Goal: Communication & Community: Answer question/provide support

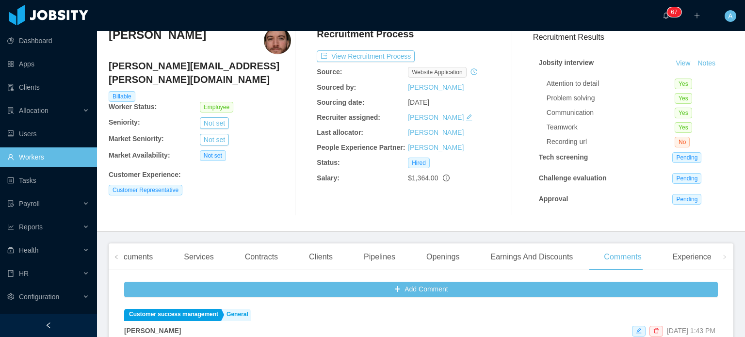
scroll to position [26, 0]
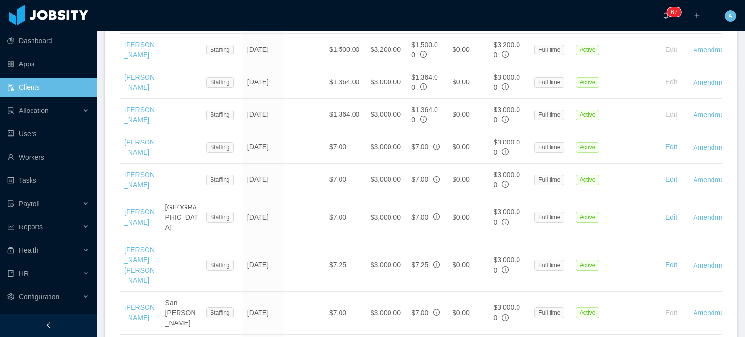
scroll to position [692, 0]
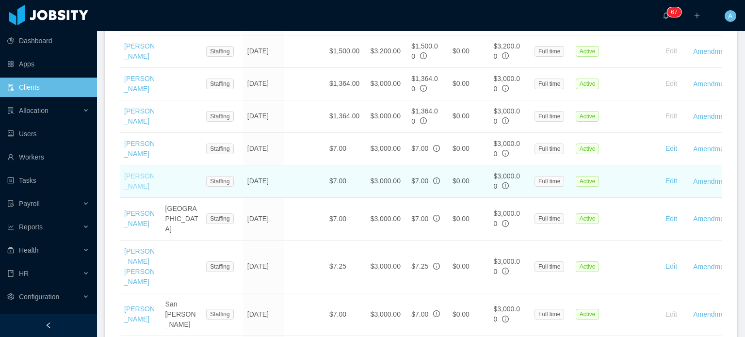
click at [126, 172] on link "[PERSON_NAME]" at bounding box center [139, 181] width 31 height 18
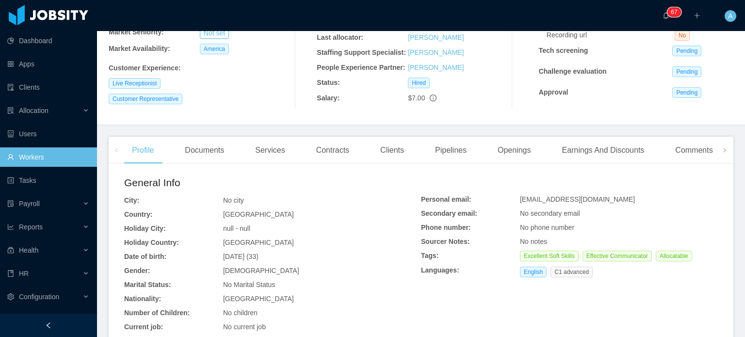
scroll to position [150, 0]
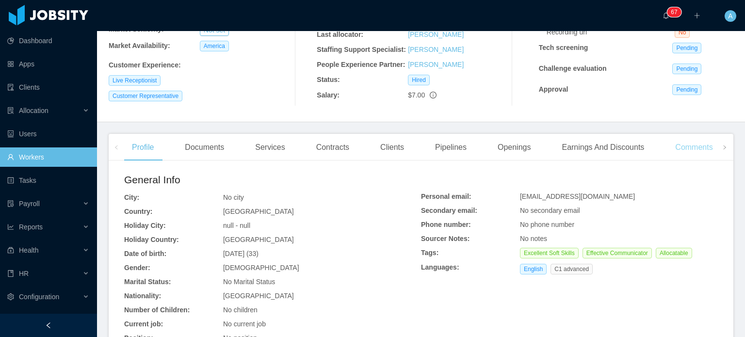
click at [691, 147] on div "Comments" at bounding box center [694, 147] width 53 height 27
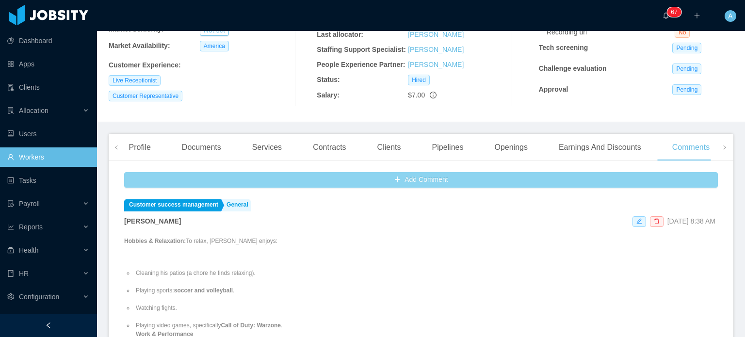
click at [421, 187] on button "Add Comment" at bounding box center [421, 180] width 594 height 16
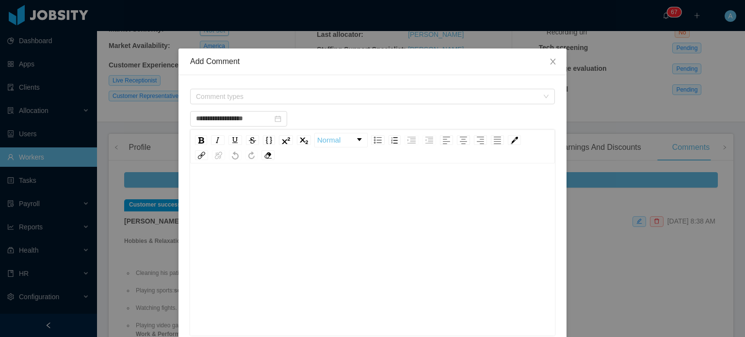
click at [408, 105] on div "Comment types" at bounding box center [372, 96] width 365 height 19
click at [545, 98] on span "Comment types" at bounding box center [372, 97] width 365 height 16
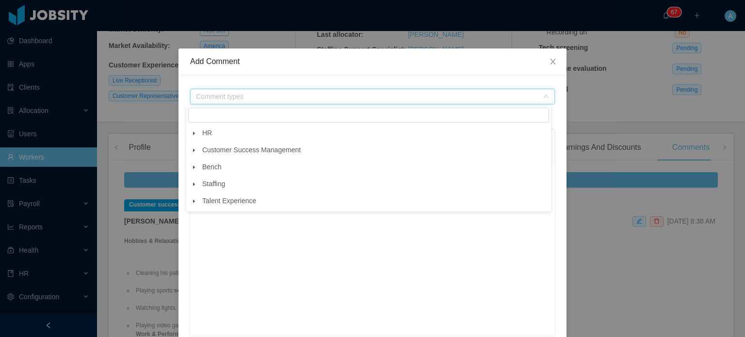
click at [192, 150] on icon "icon: caret-down" at bounding box center [194, 150] width 5 height 5
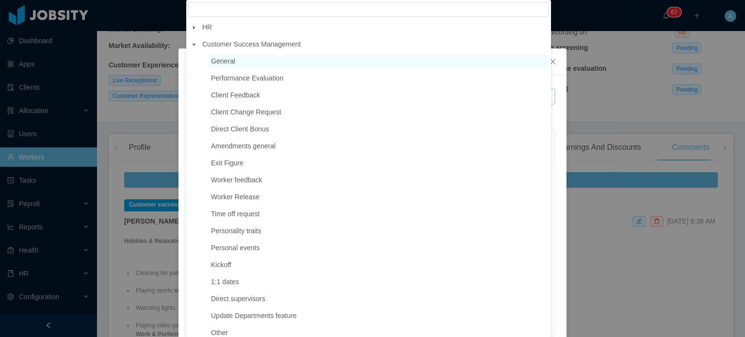
click at [231, 63] on span "General" at bounding box center [223, 61] width 24 height 8
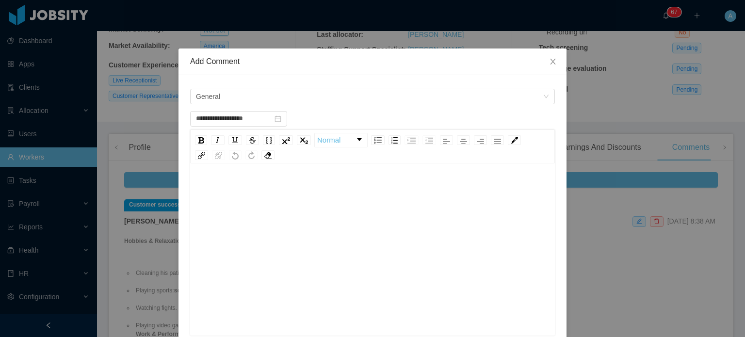
click at [210, 184] on div "rdw-editor" at bounding box center [373, 189] width 350 height 19
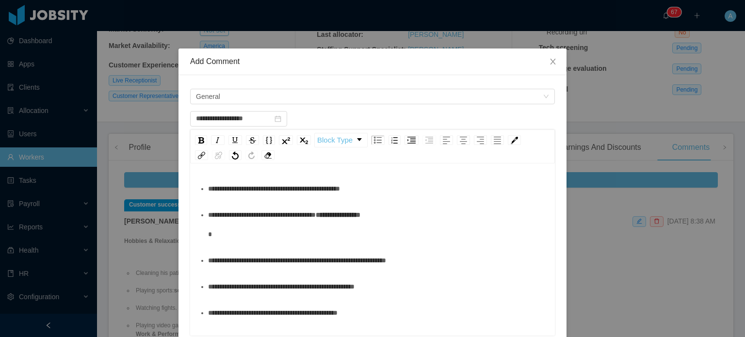
scroll to position [60, 0]
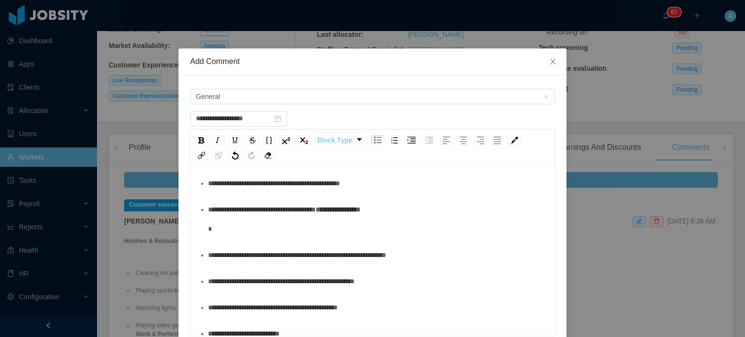
click at [208, 265] on div "**********" at bounding box center [378, 255] width 340 height 19
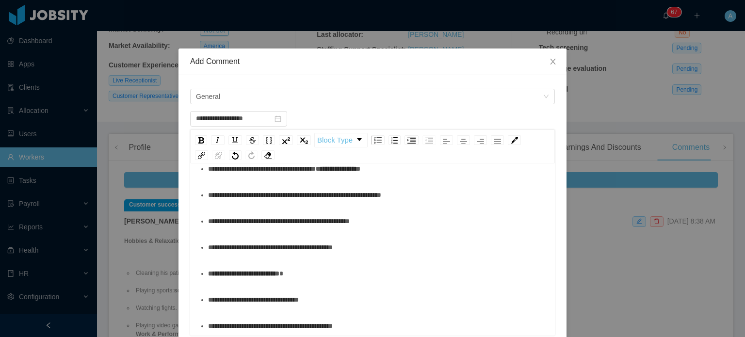
scroll to position [100, 0]
drag, startPoint x: 356, startPoint y: 271, endPoint x: 264, endPoint y: 263, distance: 92.5
click at [264, 258] on div "**********" at bounding box center [378, 247] width 340 height 19
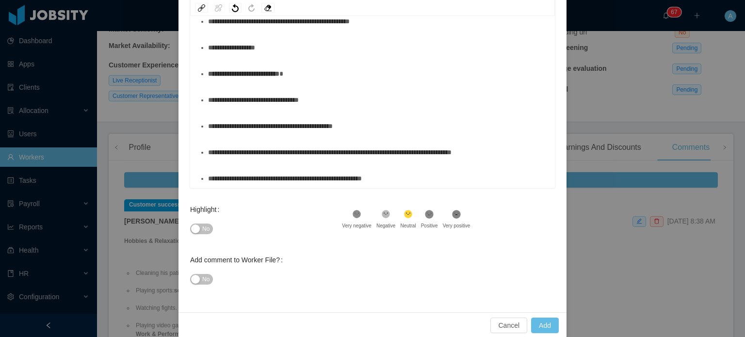
scroll to position [159, 0]
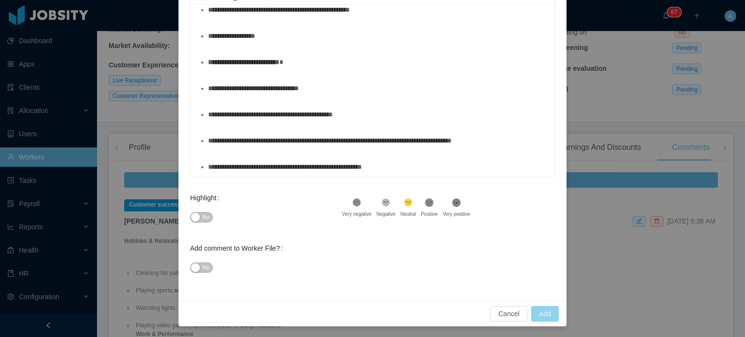
type input "**********"
click at [538, 312] on button "Add" at bounding box center [545, 314] width 28 height 16
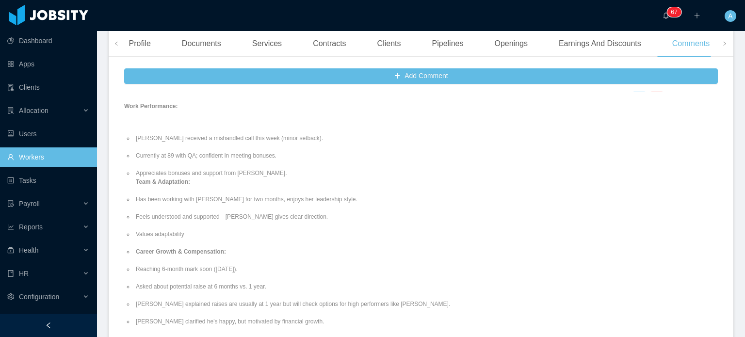
scroll to position [0, 0]
